Goal: Task Accomplishment & Management: Manage account settings

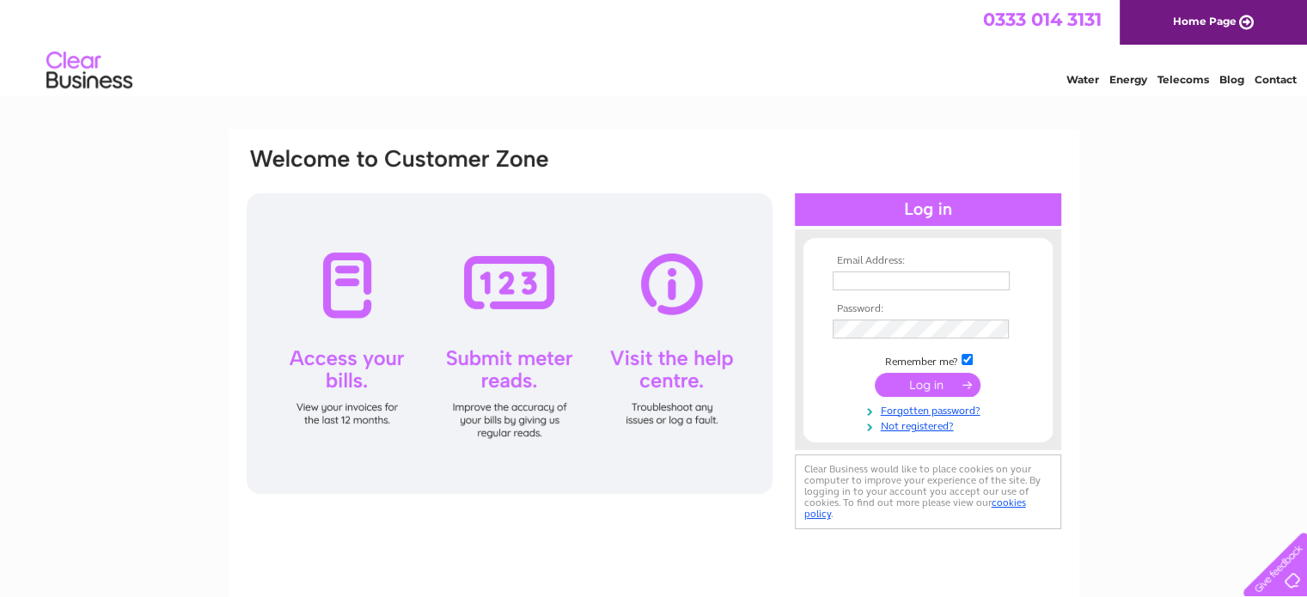
click at [850, 277] on input "text" at bounding box center [921, 281] width 177 height 19
type input "munishami@yahoo.com"
click at [875, 374] on input "submit" at bounding box center [928, 386] width 106 height 24
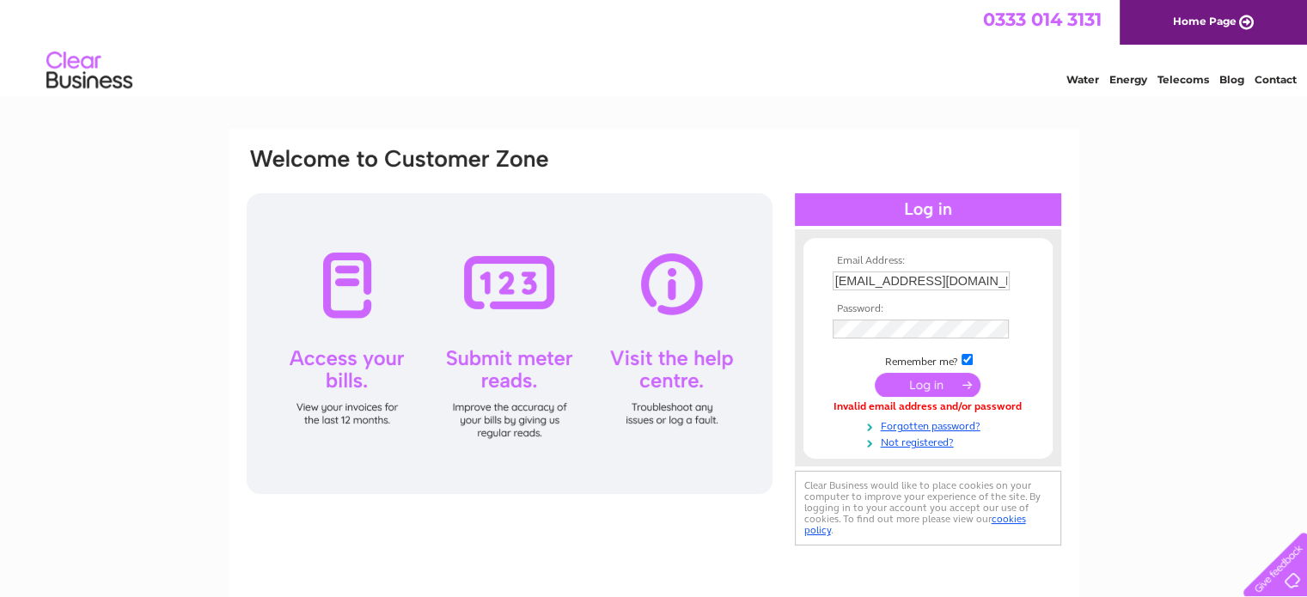
click at [942, 384] on input "submit" at bounding box center [928, 385] width 106 height 24
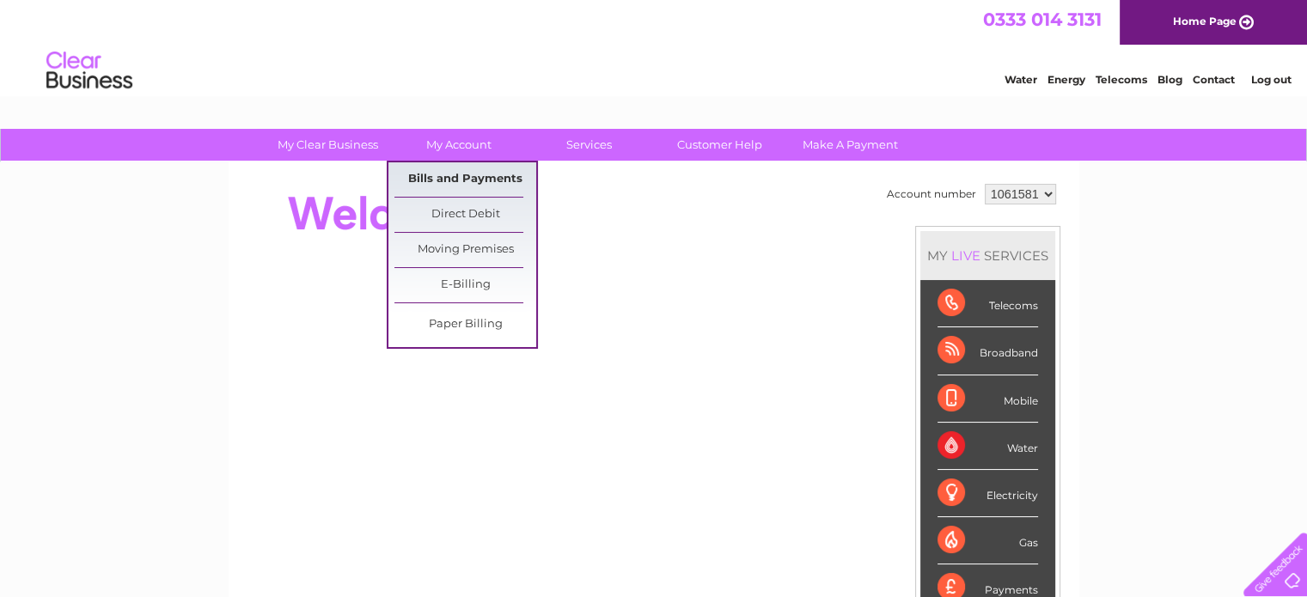
click at [462, 180] on link "Bills and Payments" at bounding box center [465, 179] width 142 height 34
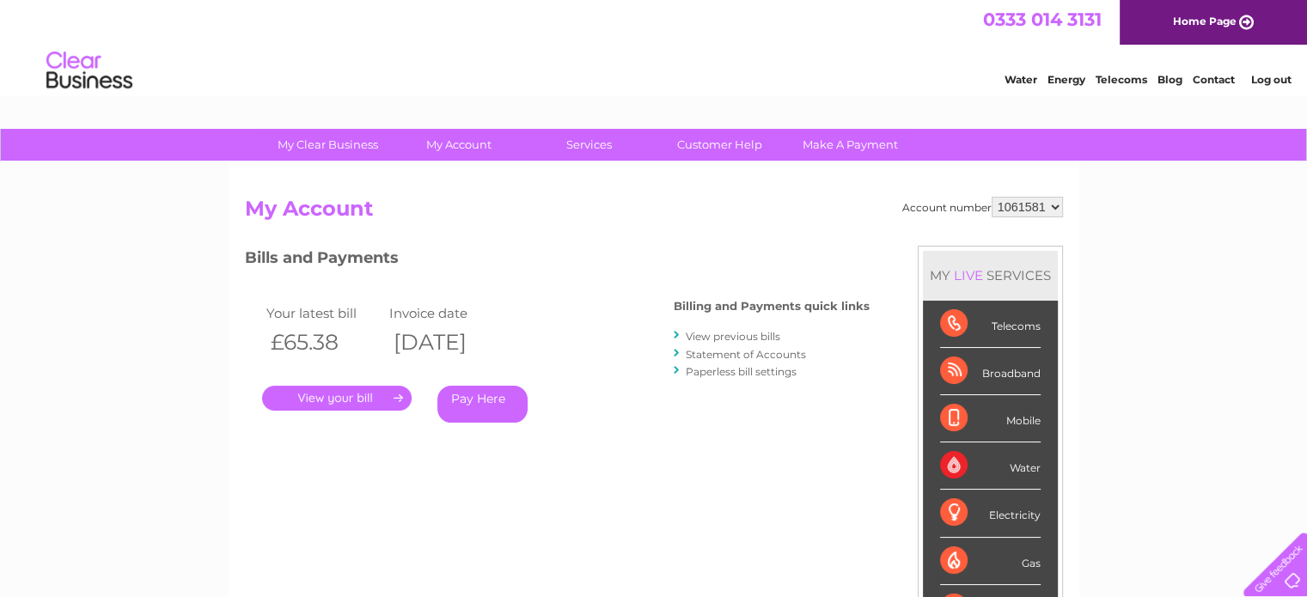
click at [719, 336] on link "View previous bills" at bounding box center [733, 336] width 95 height 13
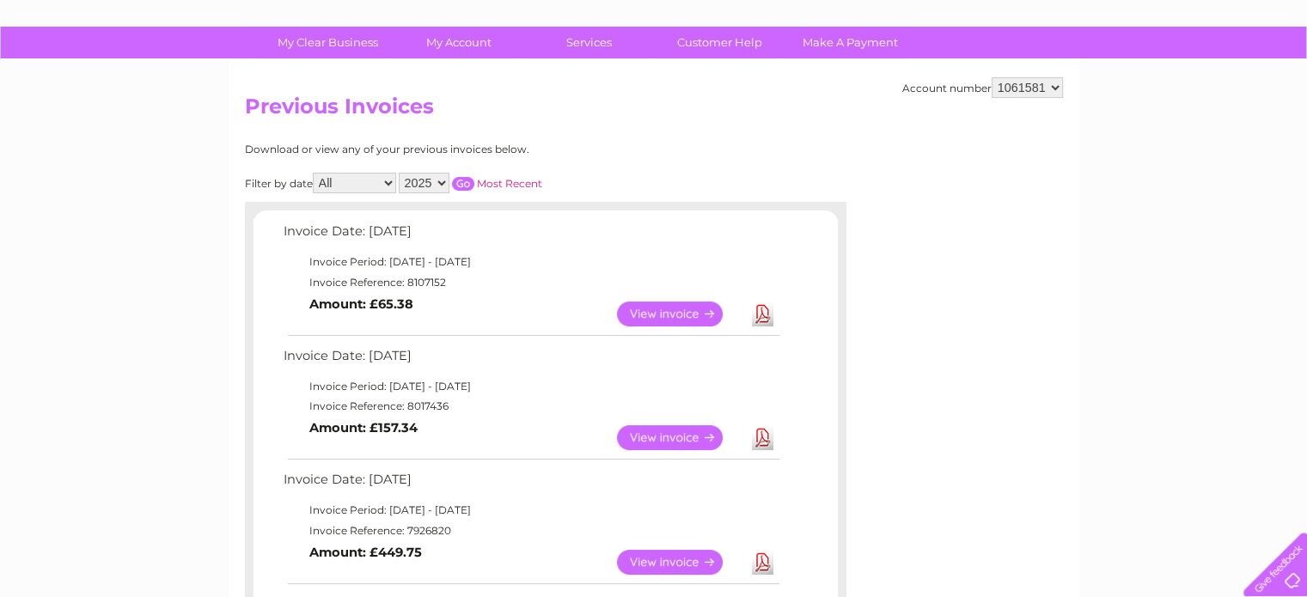
scroll to position [271, 0]
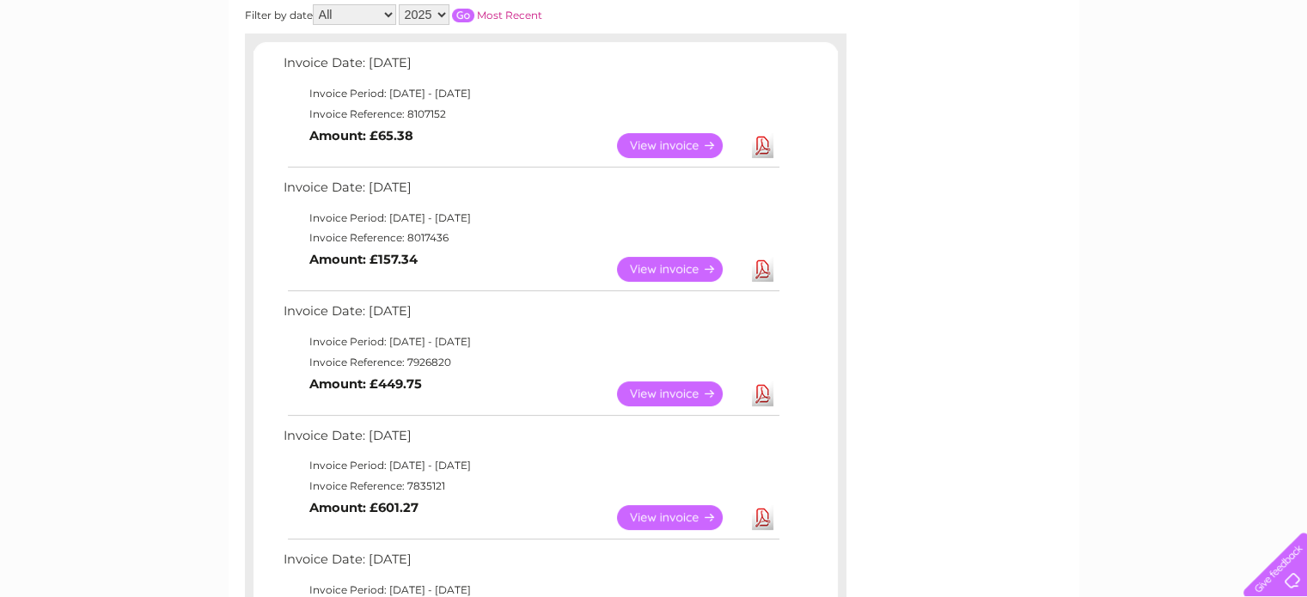
click at [642, 149] on link "View" at bounding box center [680, 145] width 126 height 25
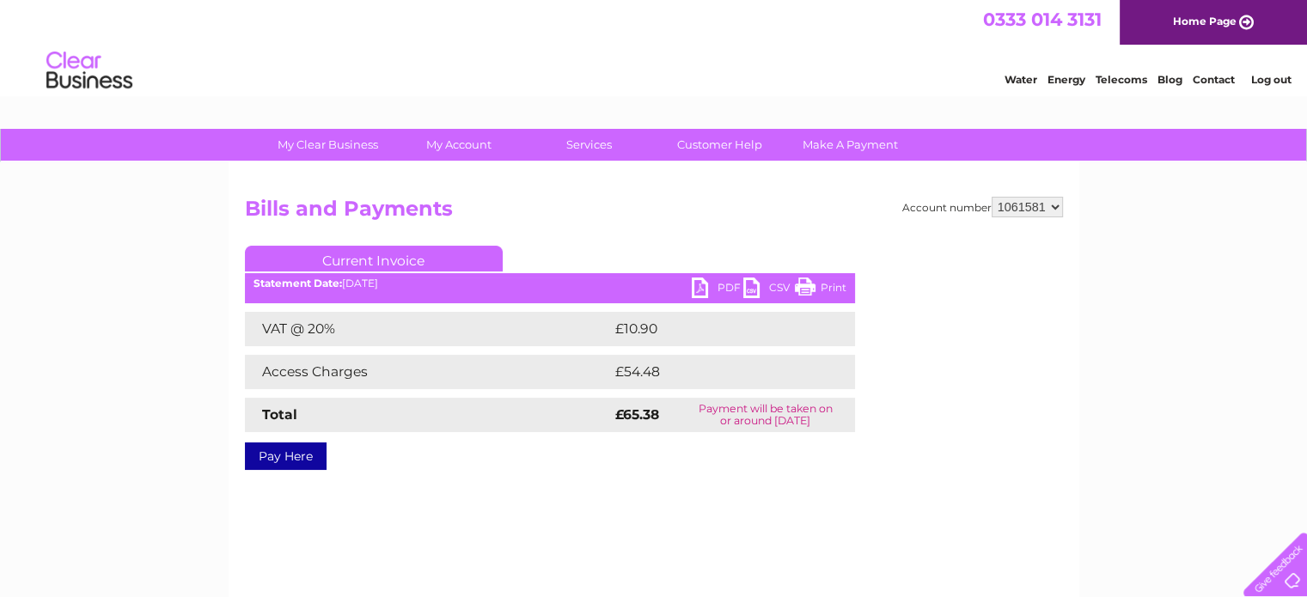
click at [723, 284] on link "PDF" at bounding box center [718, 290] width 52 height 25
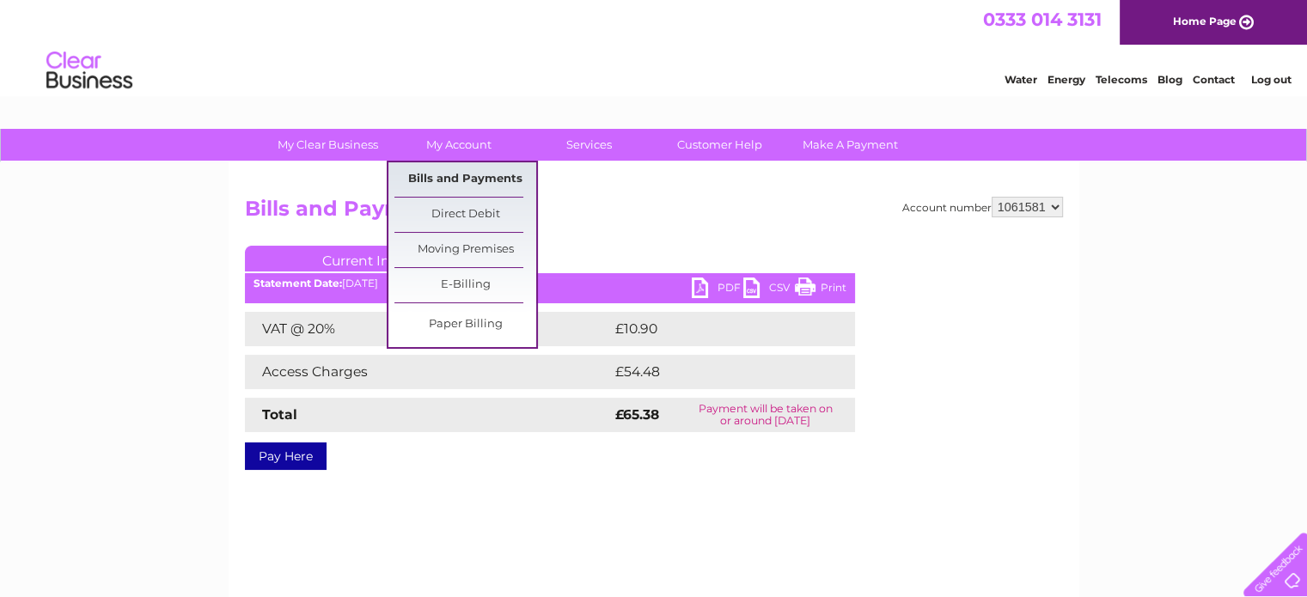
click at [438, 181] on link "Bills and Payments" at bounding box center [465, 179] width 142 height 34
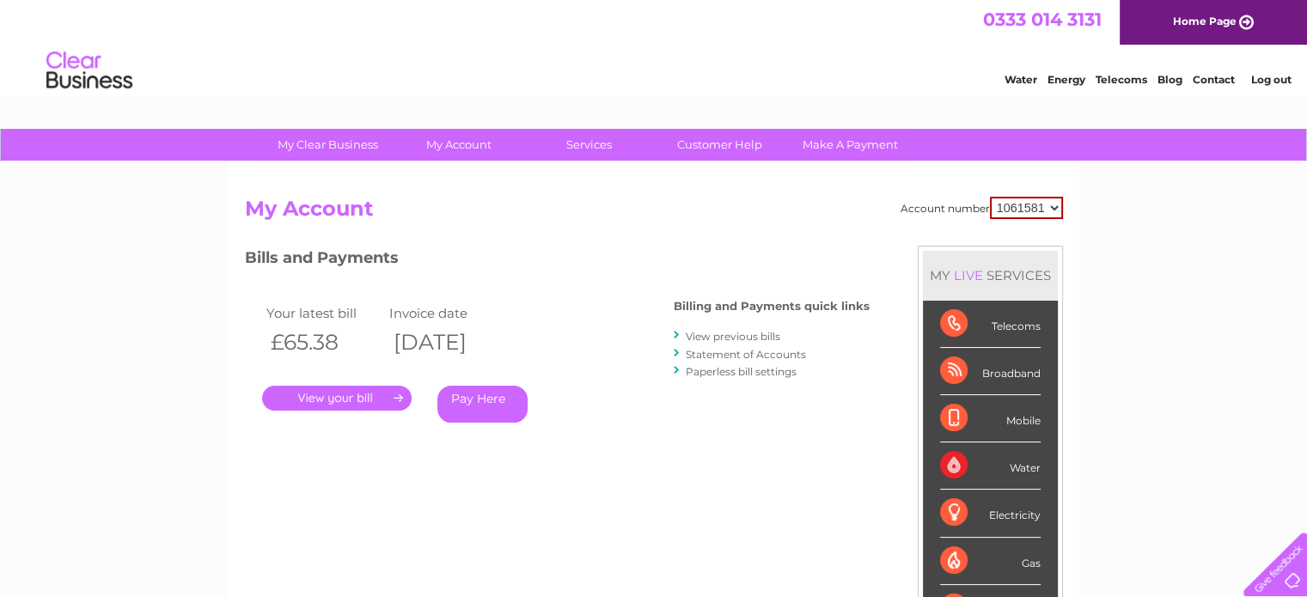
click at [761, 333] on link "View previous bills" at bounding box center [733, 336] width 95 height 13
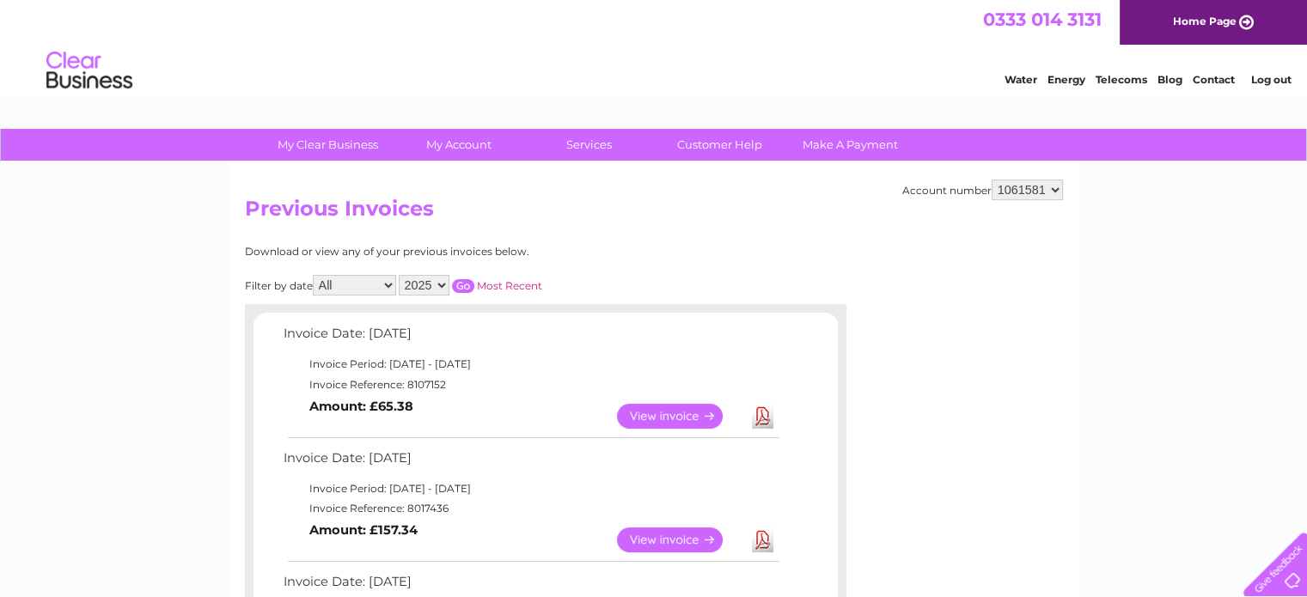
click at [666, 544] on link "View" at bounding box center [680, 540] width 126 height 25
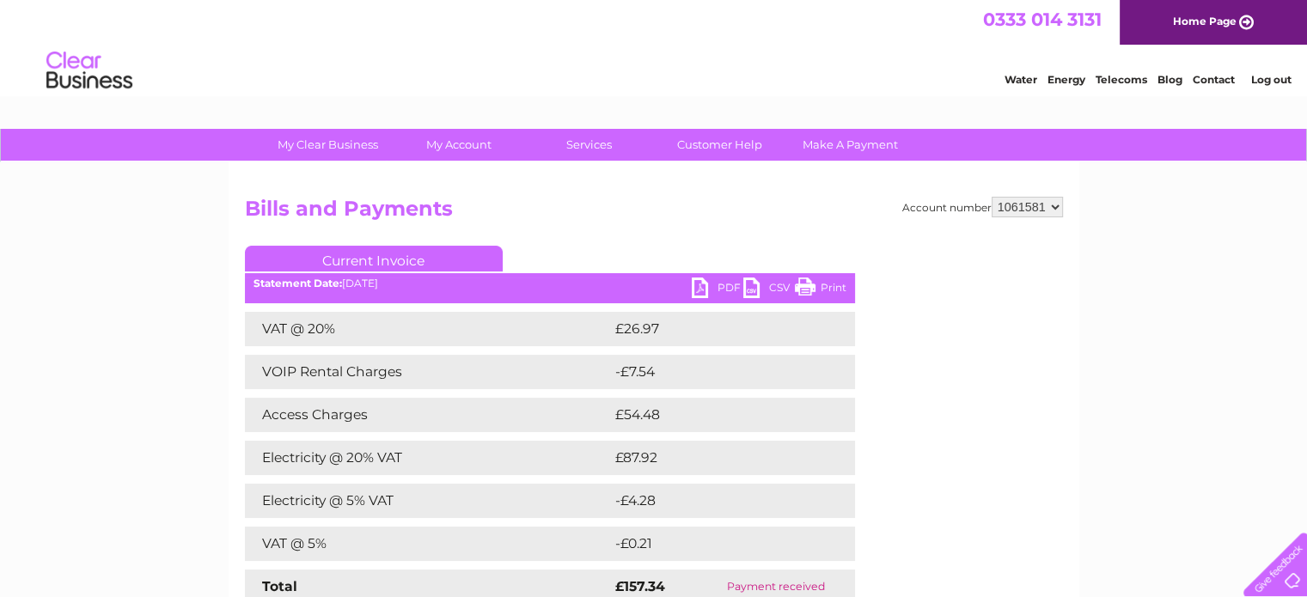
click at [718, 284] on link "PDF" at bounding box center [718, 290] width 52 height 25
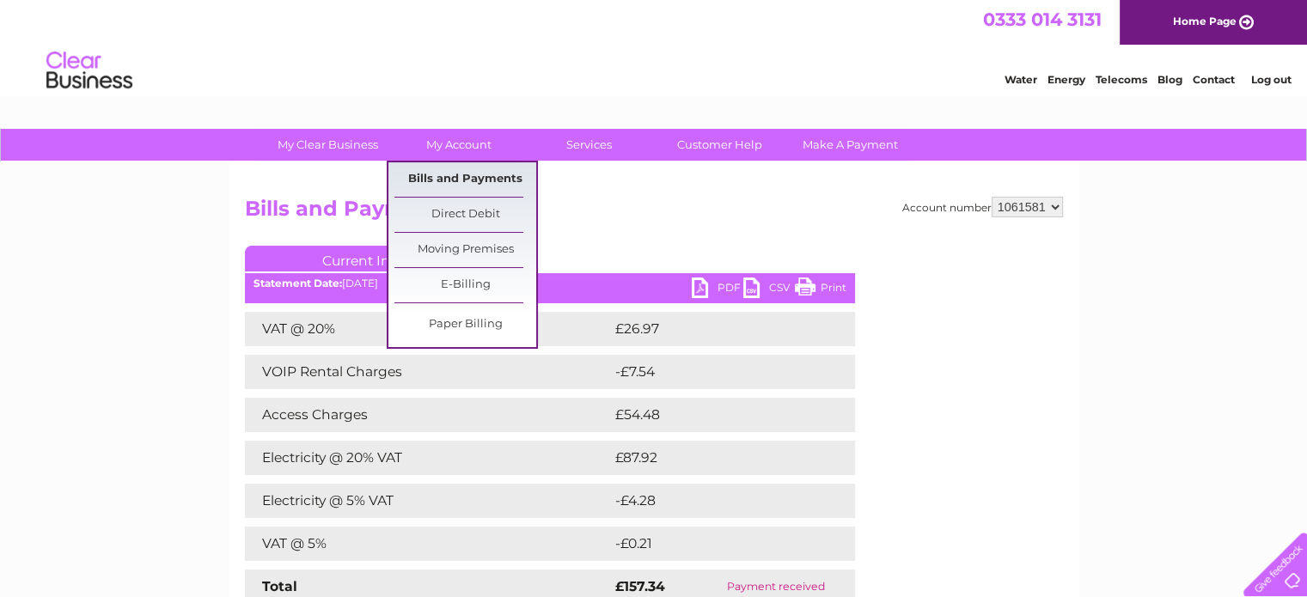
click at [457, 177] on link "Bills and Payments" at bounding box center [465, 179] width 142 height 34
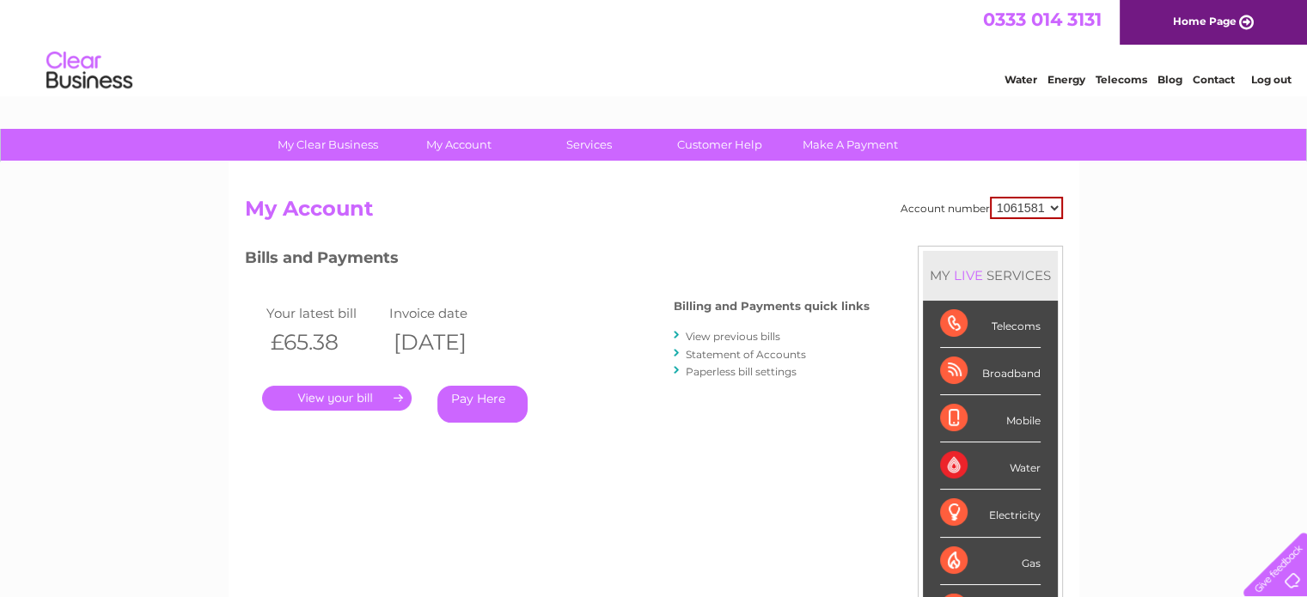
click at [721, 335] on link "View previous bills" at bounding box center [733, 336] width 95 height 13
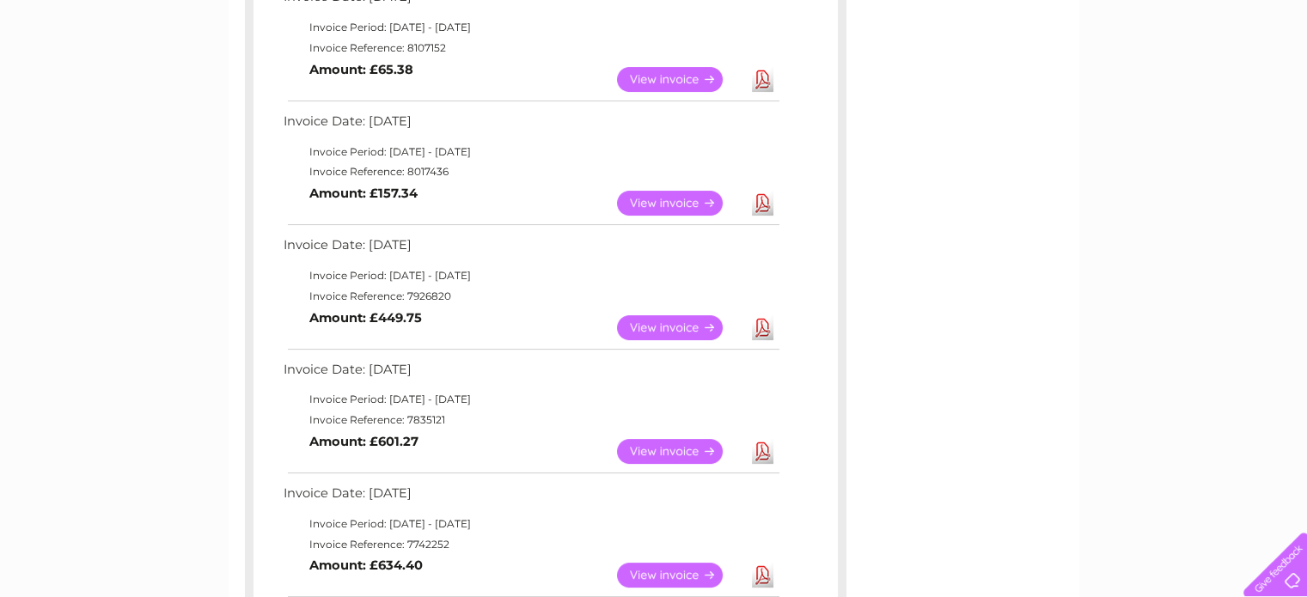
scroll to position [378, 0]
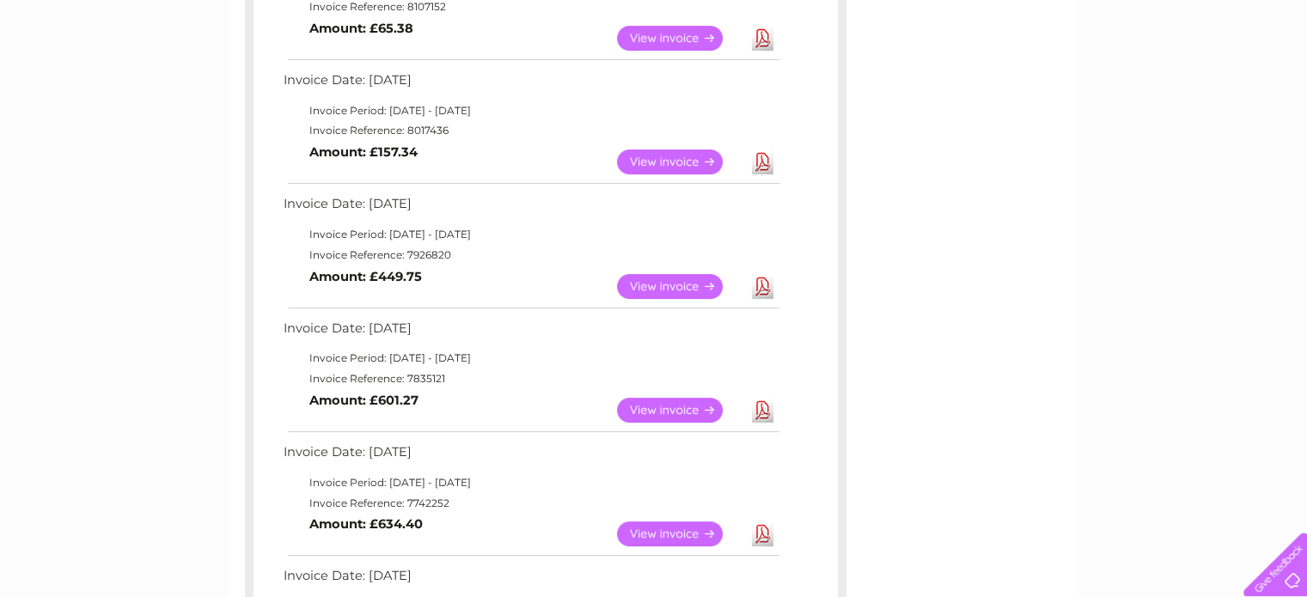
click at [676, 290] on link "View" at bounding box center [680, 286] width 126 height 25
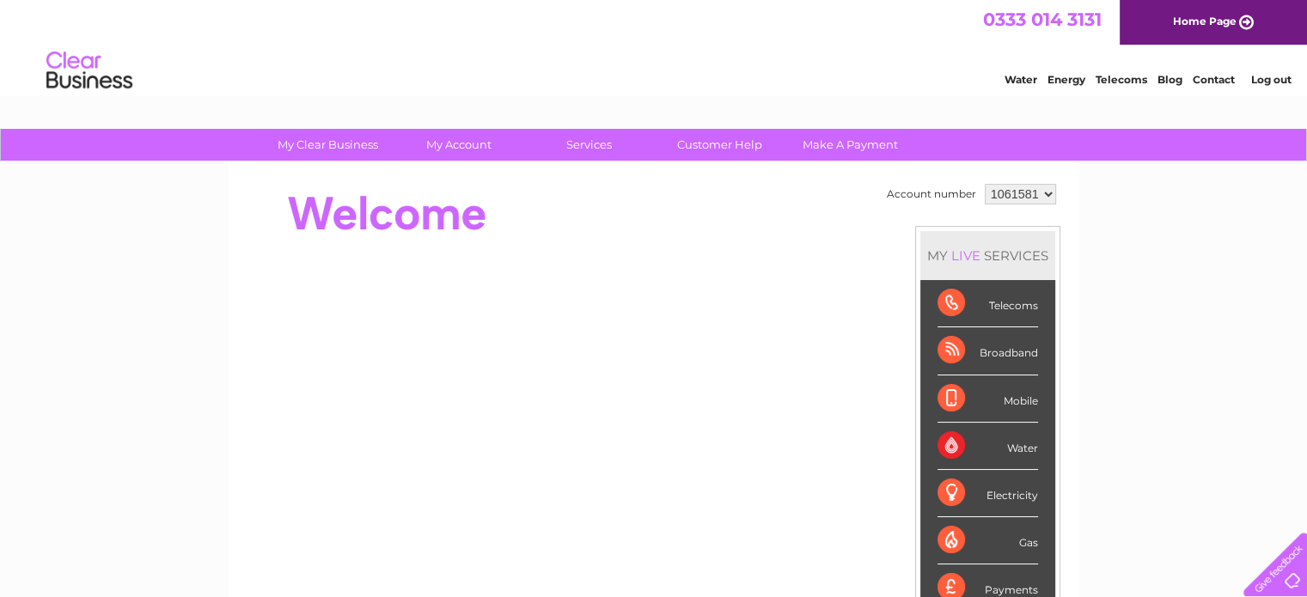
click at [1049, 199] on select "1061581" at bounding box center [1020, 194] width 71 height 21
